Goal: Information Seeking & Learning: Learn about a topic

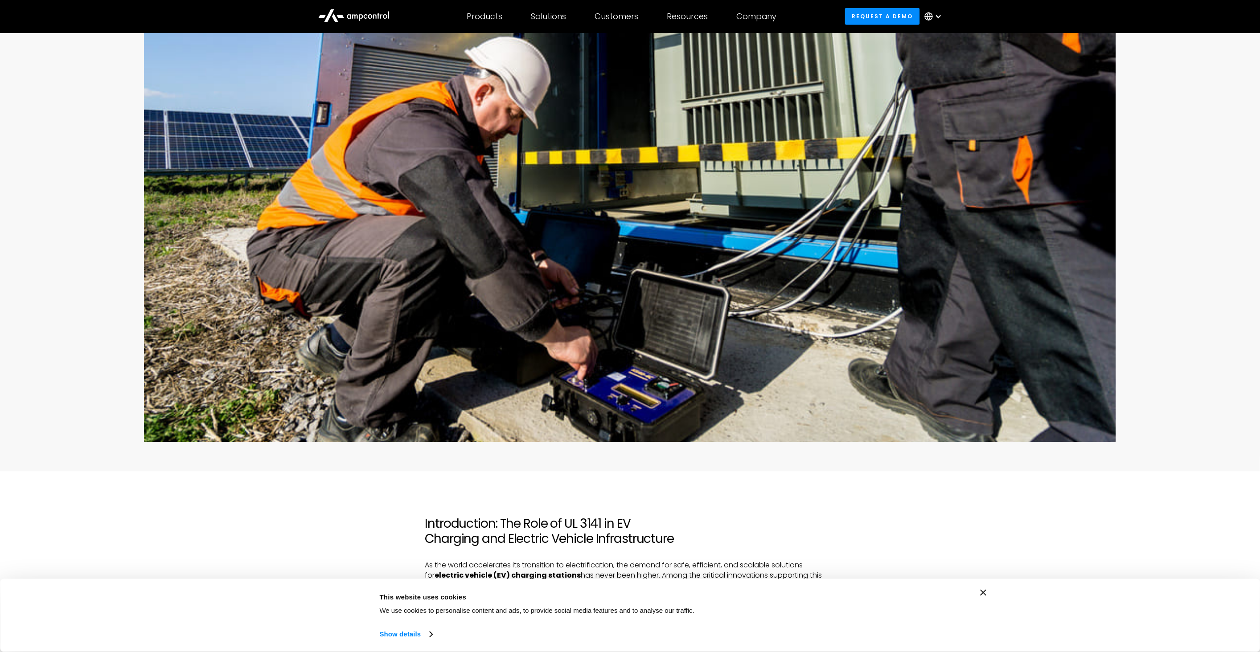
scroll to position [439, 0]
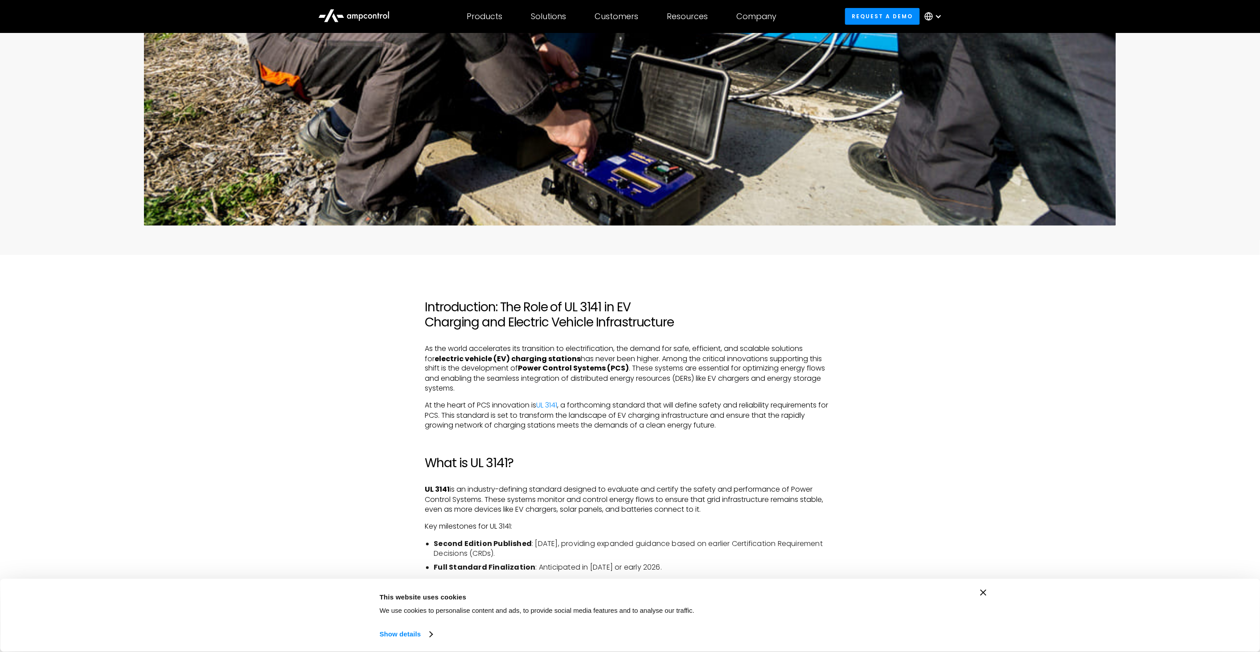
click at [643, 418] on p "At the heart of PCS innovation is UL 3141 , a forthcoming standard that will de…" at bounding box center [630, 416] width 410 height 30
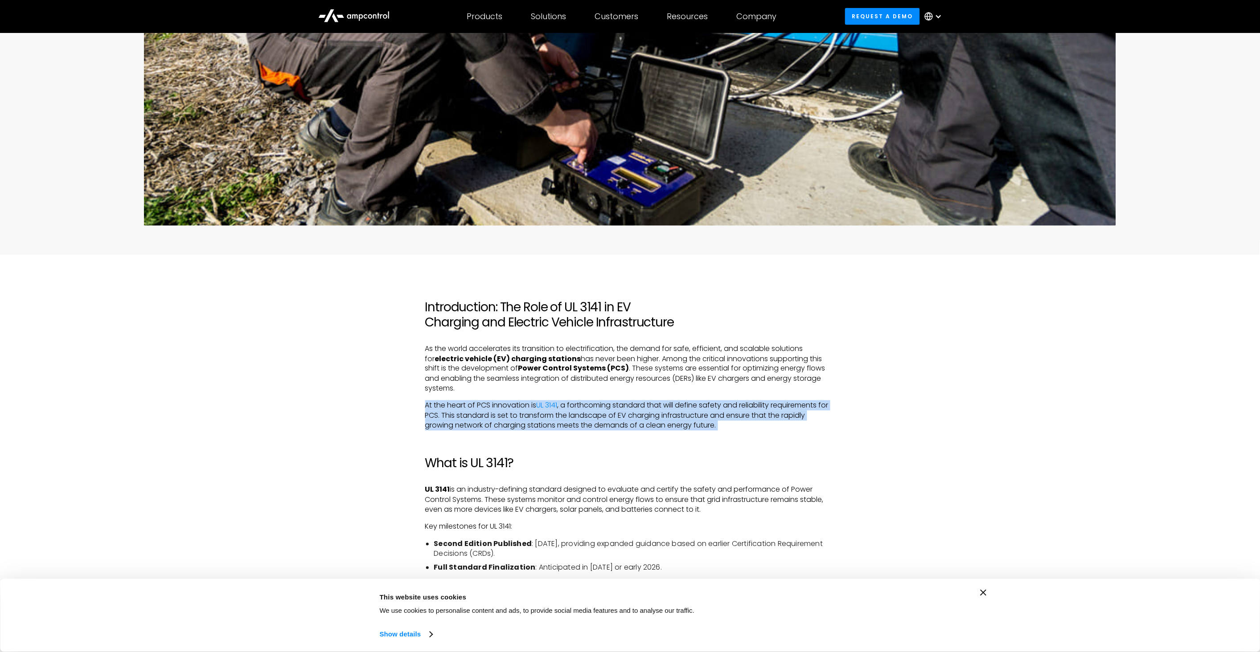
drag, startPoint x: 643, startPoint y: 418, endPoint x: 675, endPoint y: 420, distance: 32.1
click at [644, 418] on p "At the heart of PCS innovation is UL 3141 , a forthcoming standard that will de…" at bounding box center [630, 416] width 410 height 30
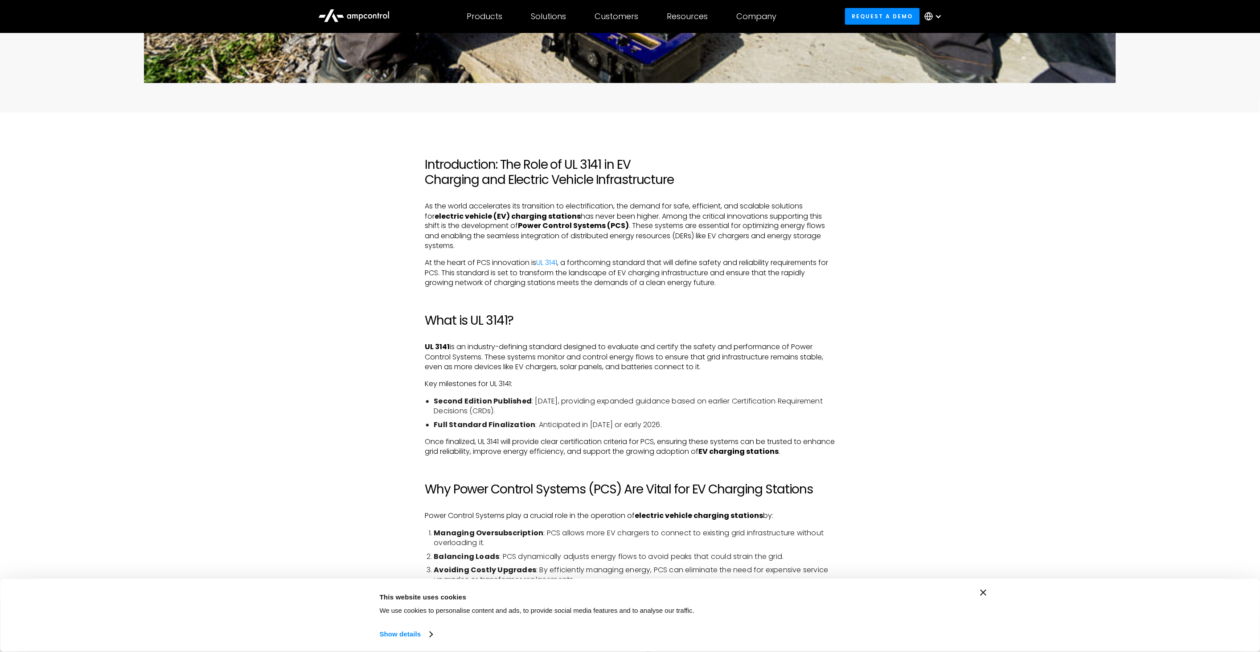
click at [602, 385] on p "Key milestones for UL 3141:" at bounding box center [630, 385] width 410 height 10
click at [666, 361] on p "UL 3141 is an industry-defining standard designed to evaluate and certify the s…" at bounding box center [630, 358] width 410 height 30
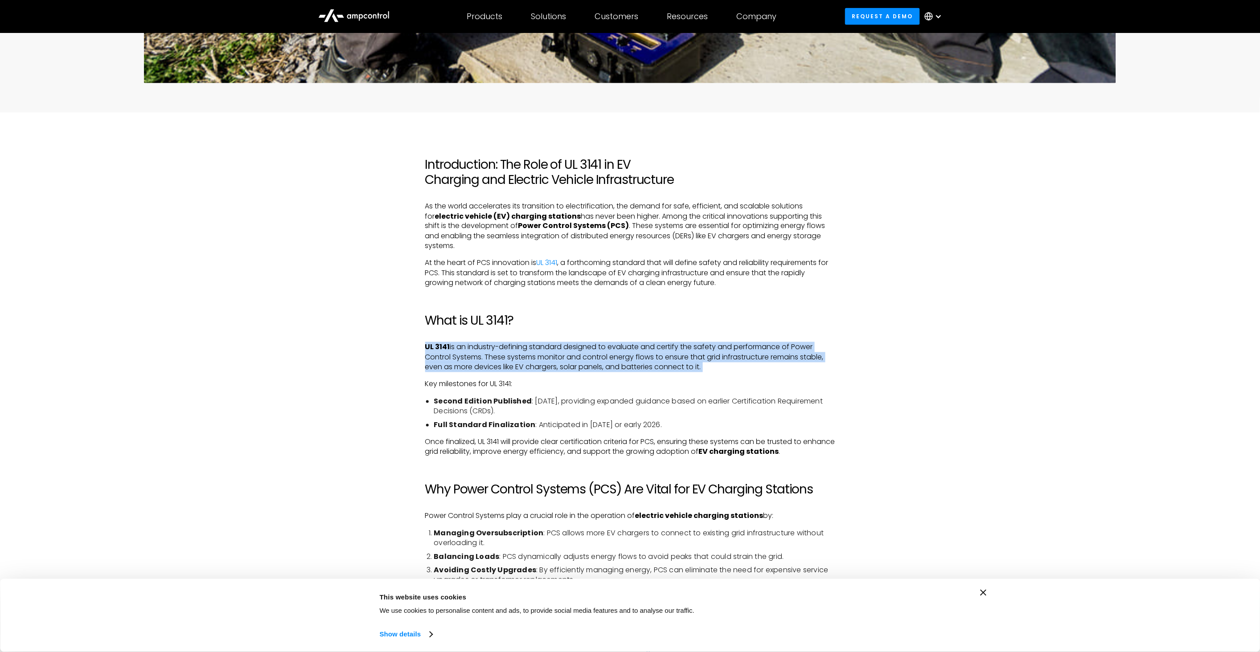
click at [665, 361] on p "UL 3141 is an industry-defining standard designed to evaluate and certify the s…" at bounding box center [630, 358] width 410 height 30
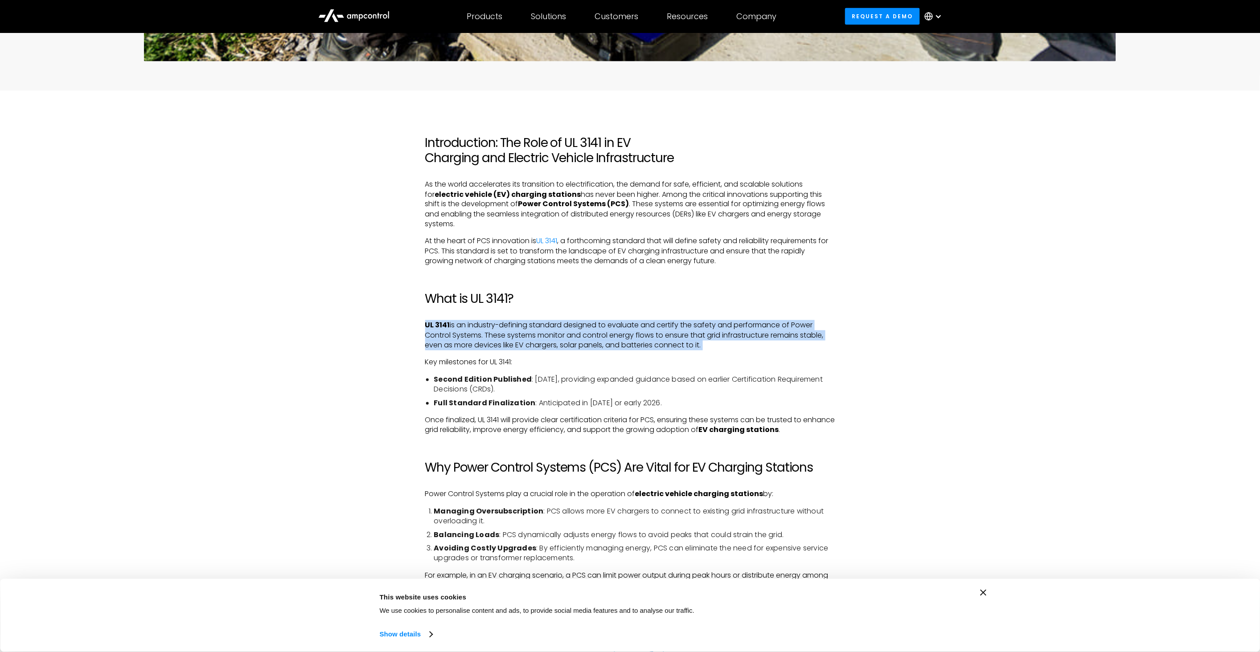
scroll to position [655, 0]
